Goal: Task Accomplishment & Management: Complete application form

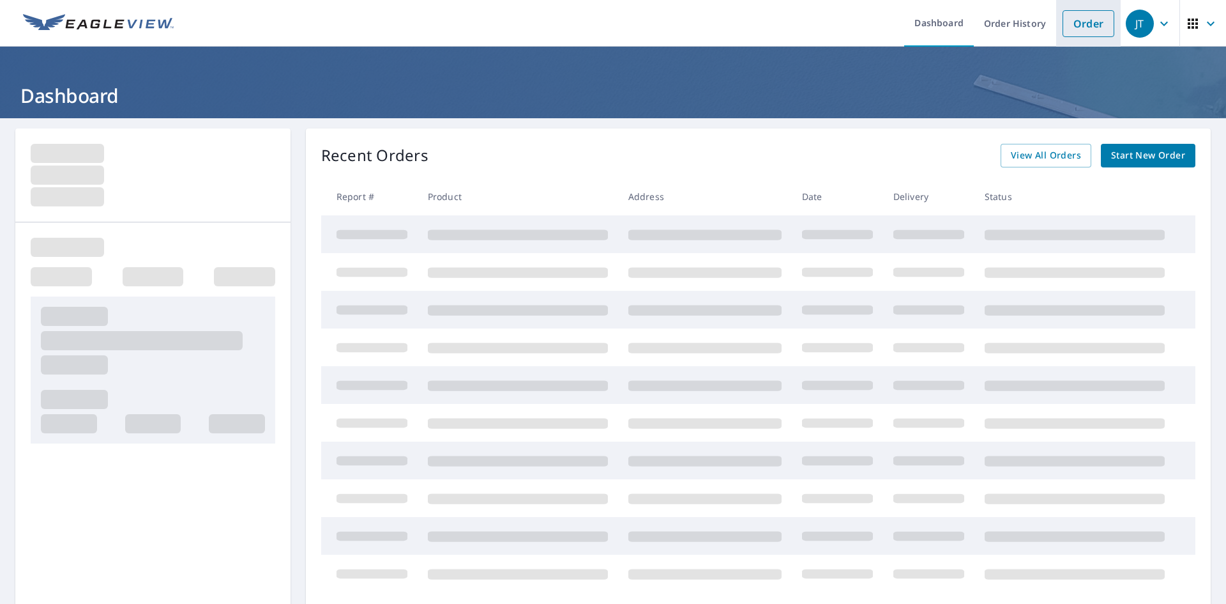
click at [1082, 23] on link "Order" at bounding box center [1089, 23] width 52 height 27
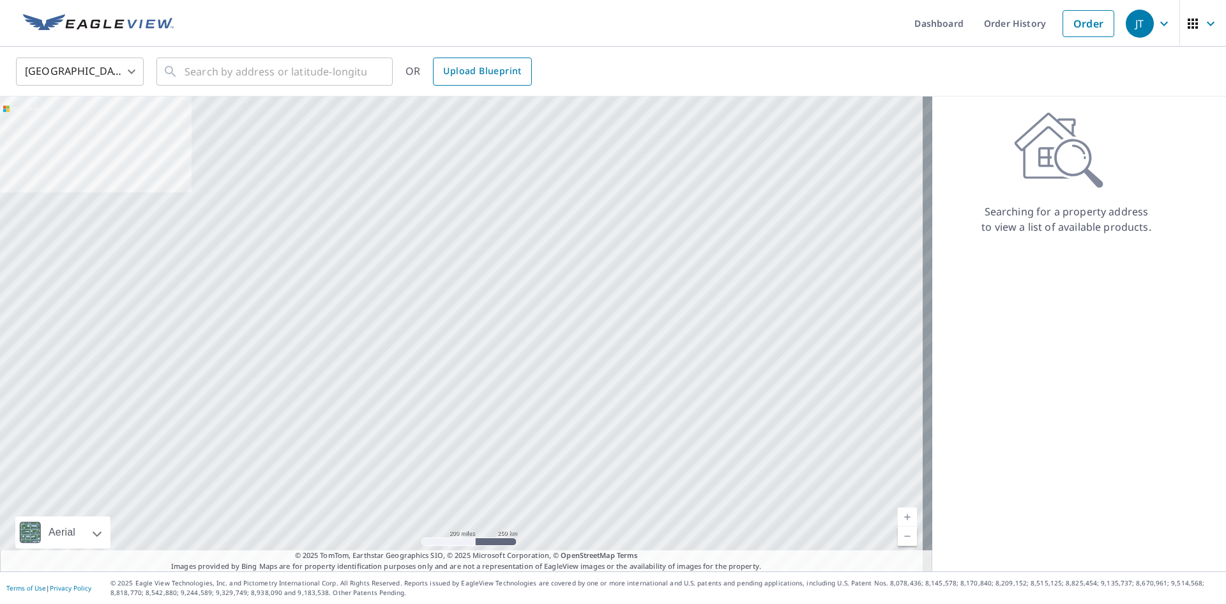
click at [480, 71] on span "Upload Blueprint" at bounding box center [482, 71] width 78 height 16
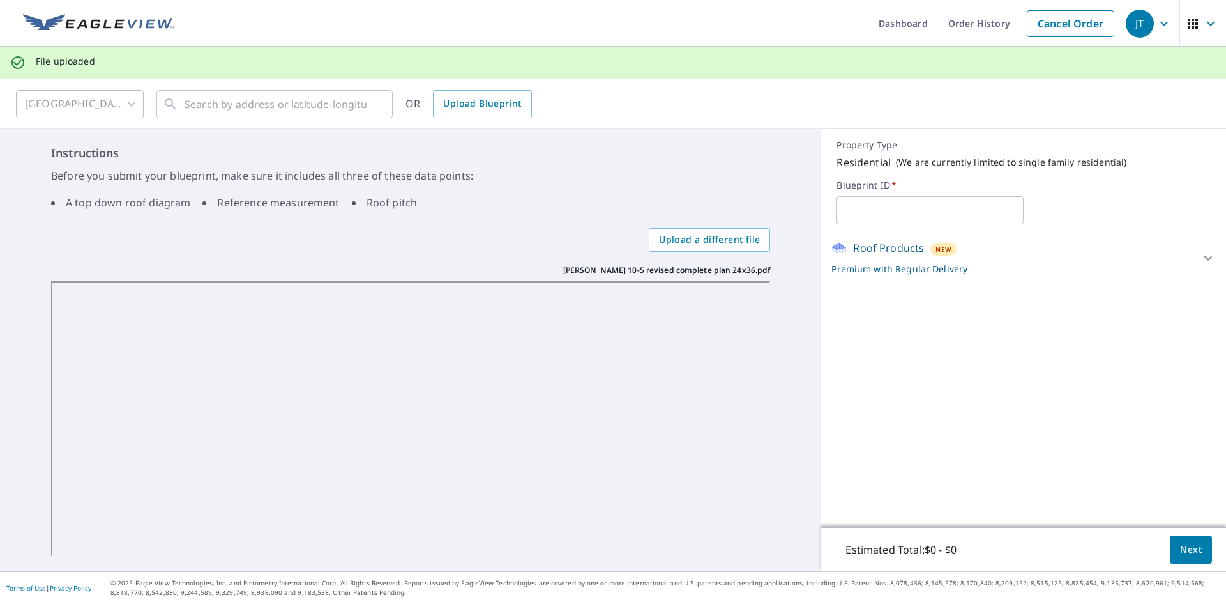
click at [891, 214] on input "text" at bounding box center [930, 210] width 187 height 36
type input "buch"
click at [806, 261] on div "Instructions Before you submit your blueprint, make sure it includes all three …" at bounding box center [410, 350] width 821 height 442
click at [1189, 549] on span "Next" at bounding box center [1191, 550] width 22 height 16
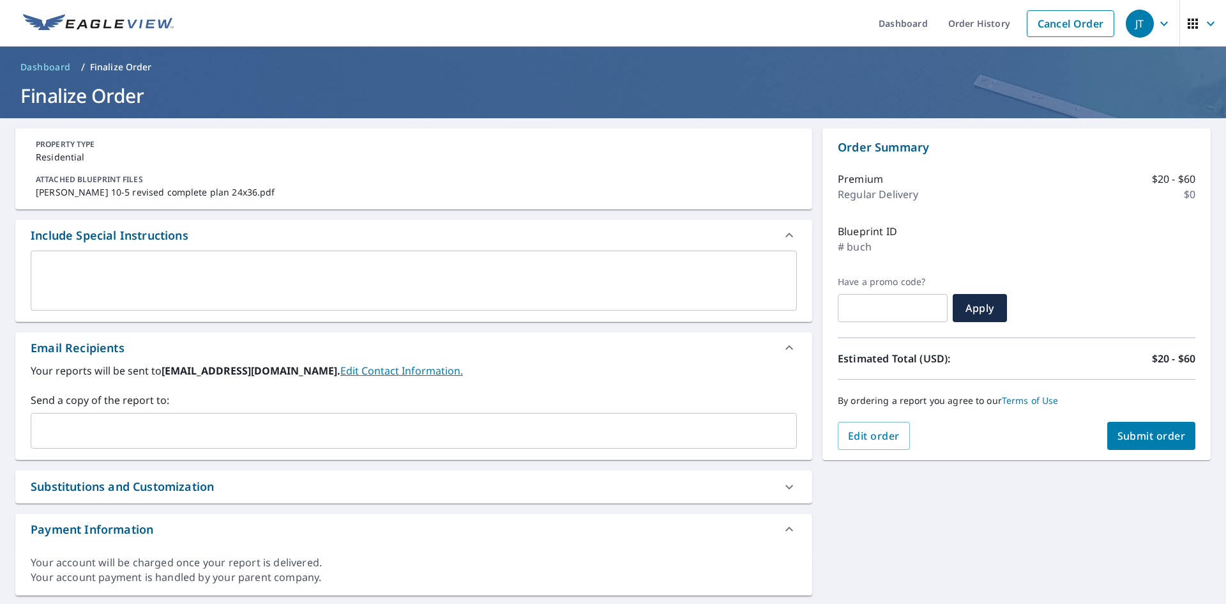
click at [313, 420] on input "text" at bounding box center [404, 430] width 736 height 24
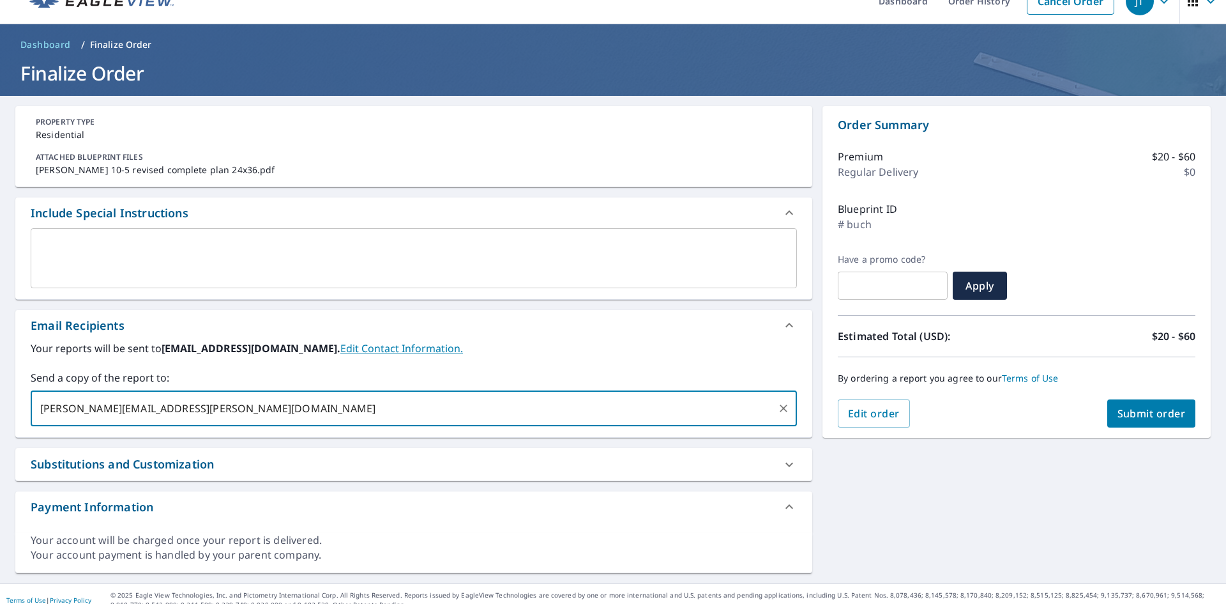
scroll to position [34, 0]
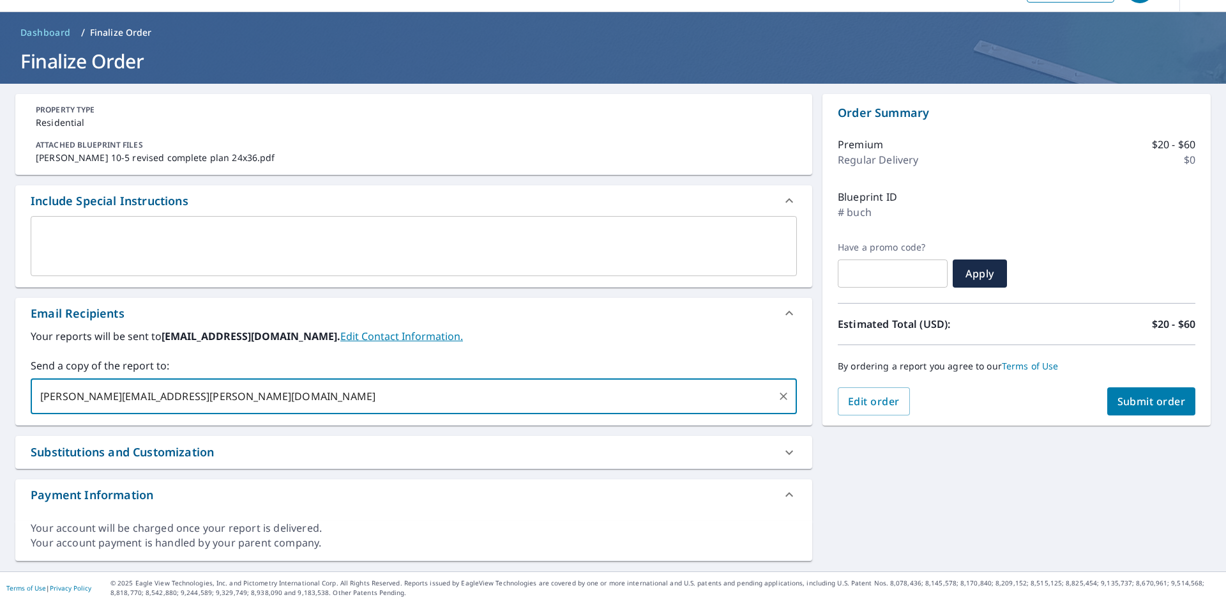
type input "[PERSON_NAME][EMAIL_ADDRESS][PERSON_NAME][DOMAIN_NAME]"
click at [1145, 408] on button "Submit order" at bounding box center [1152, 401] width 89 height 28
checkbox input "true"
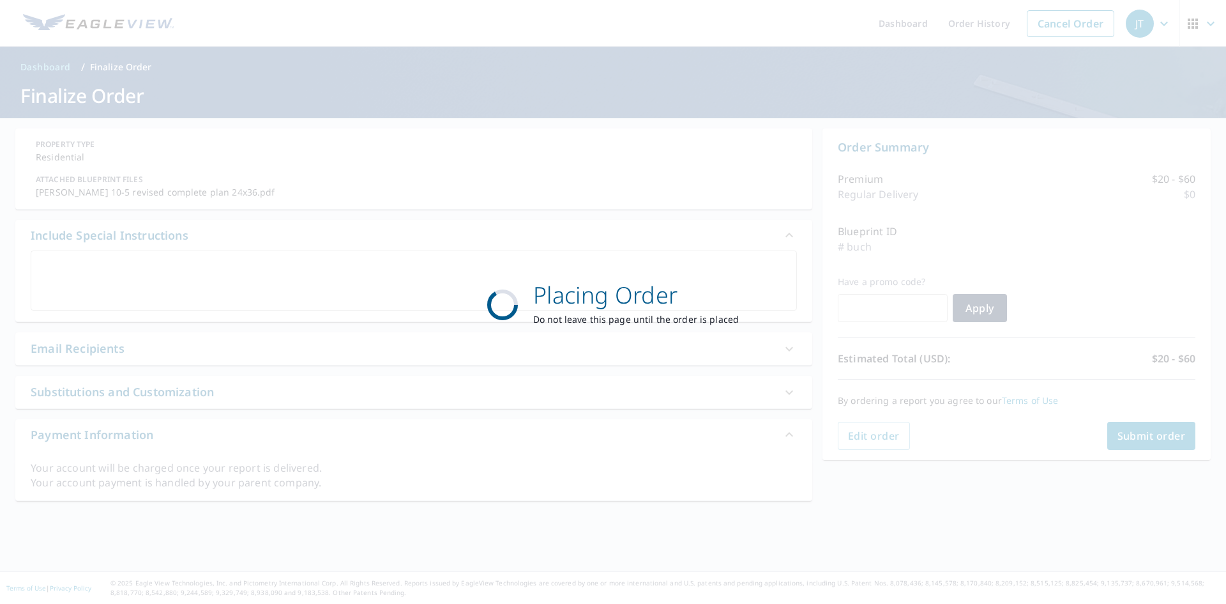
scroll to position [0, 0]
